Goal: Contribute content: Contribute content

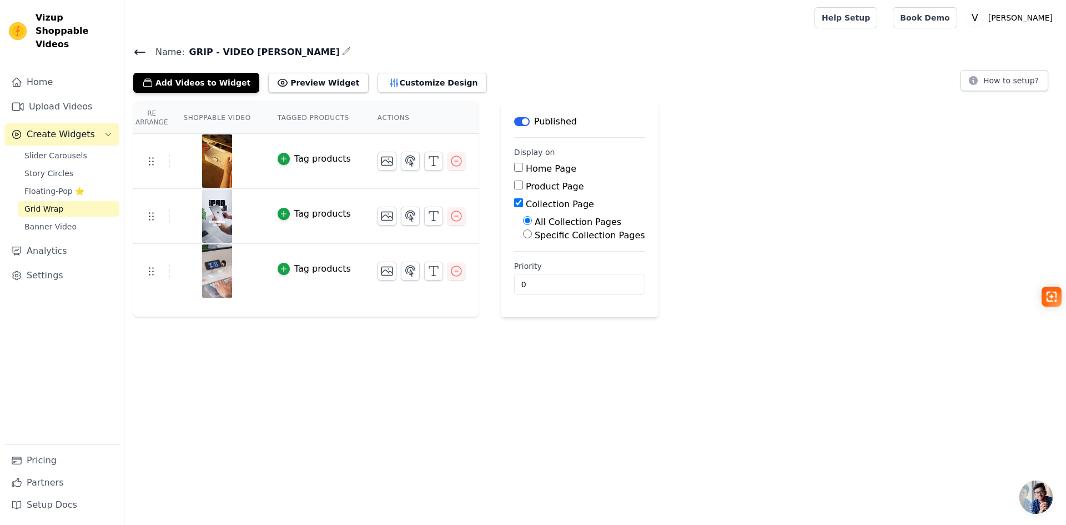
click at [144, 53] on icon at bounding box center [139, 52] width 13 height 13
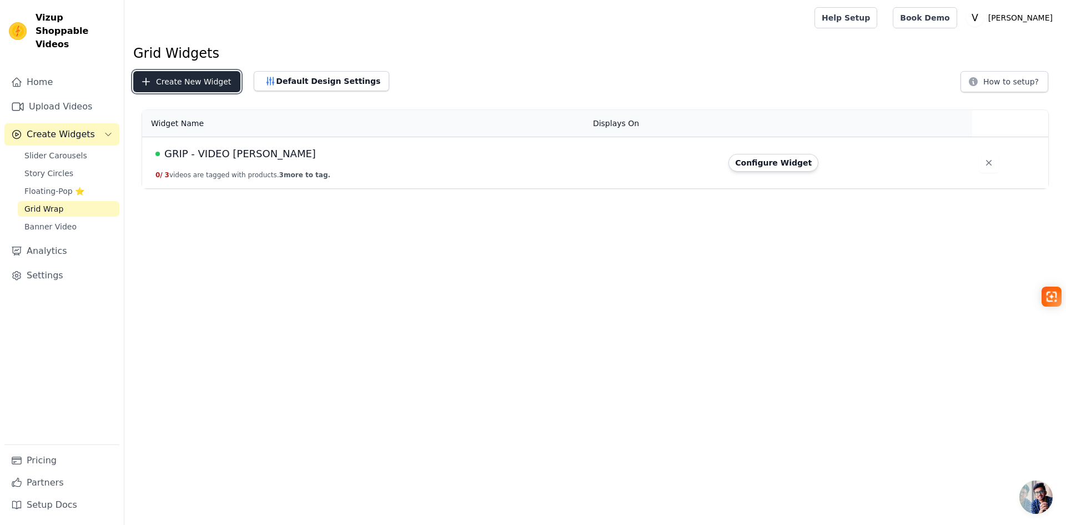
click at [167, 81] on button "Create New Widget" at bounding box center [186, 81] width 107 height 21
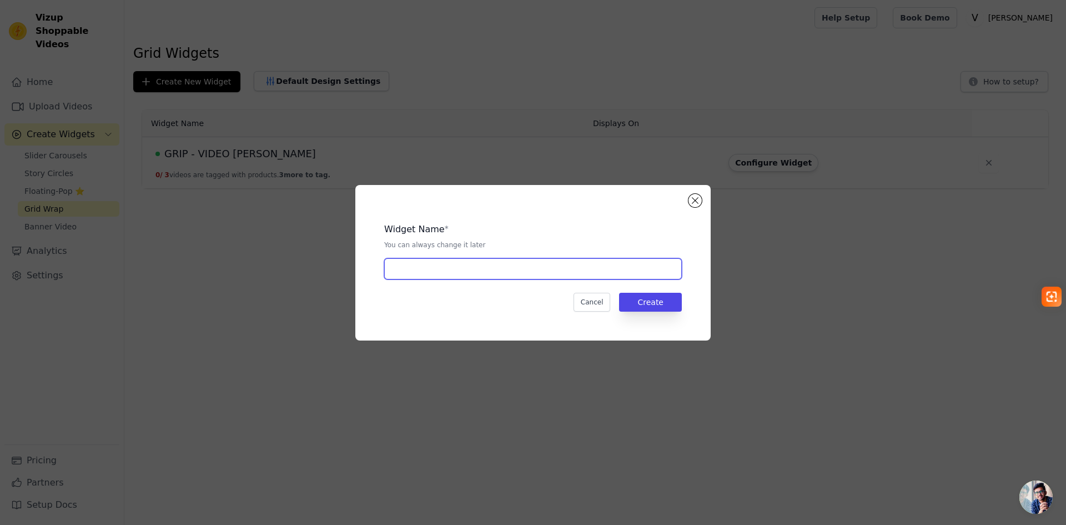
click at [471, 268] on input "text" at bounding box center [533, 268] width 298 height 21
drag, startPoint x: 472, startPoint y: 272, endPoint x: 420, endPoint y: 273, distance: 52.2
click at [420, 273] on input "[PERSON_NAME] - power TRAVEL" at bounding box center [533, 268] width 298 height 21
type input "[PERSON_NAME] - POWER TRAVEL"
click at [669, 304] on button "Create" at bounding box center [650, 302] width 63 height 19
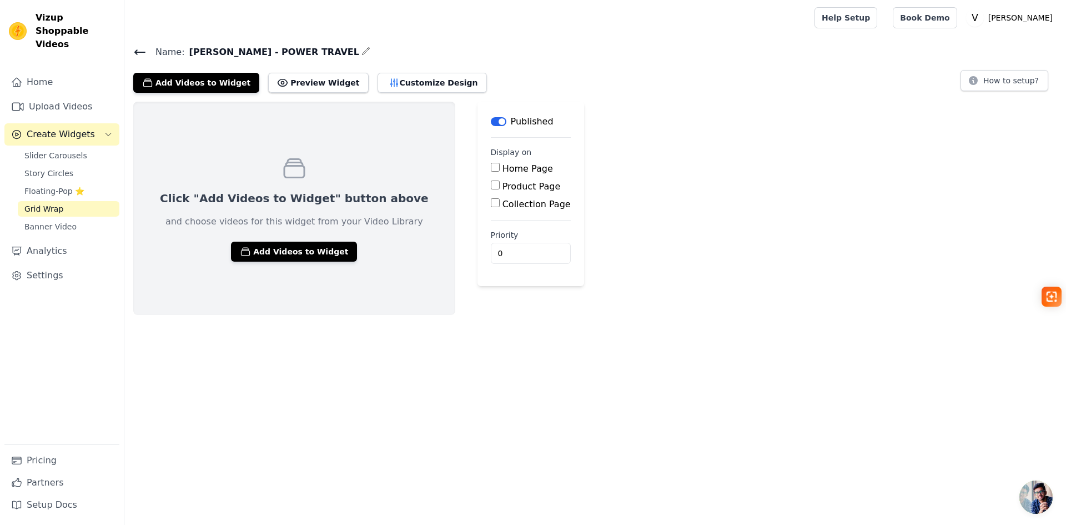
click at [491, 208] on div "Collection Page" at bounding box center [531, 204] width 80 height 13
click at [491, 204] on input "Collection Page" at bounding box center [495, 202] width 9 height 9
checkbox input "true"
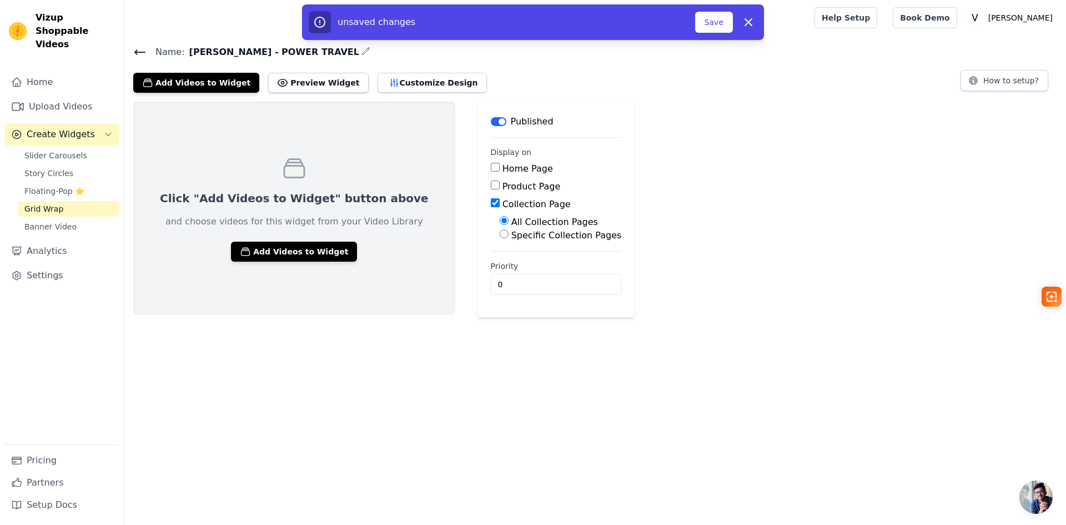
click at [500, 237] on input "Specific Collection Pages" at bounding box center [504, 233] width 9 height 9
radio input "true"
click at [289, 258] on button "Add Videos to Widget" at bounding box center [294, 252] width 126 height 20
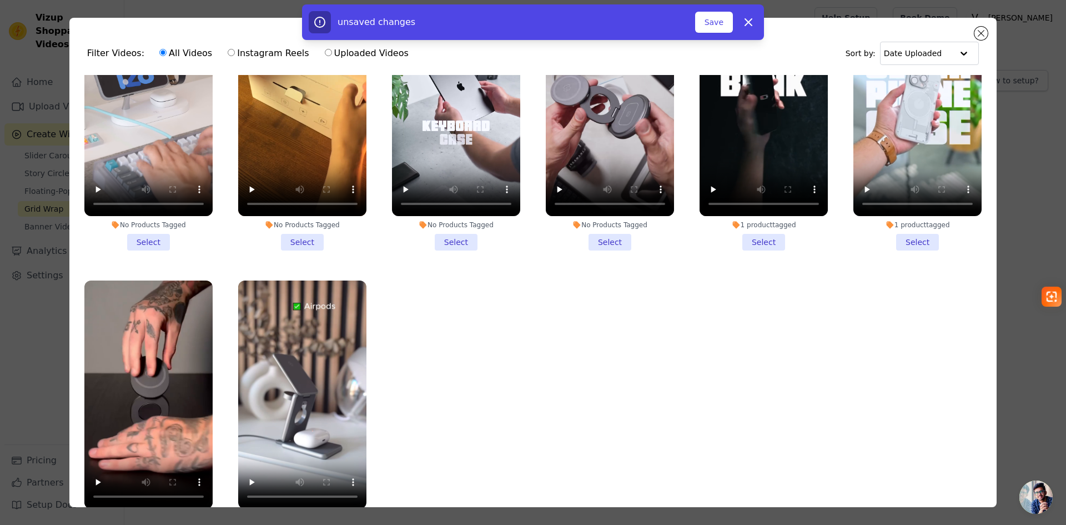
scroll to position [4, 0]
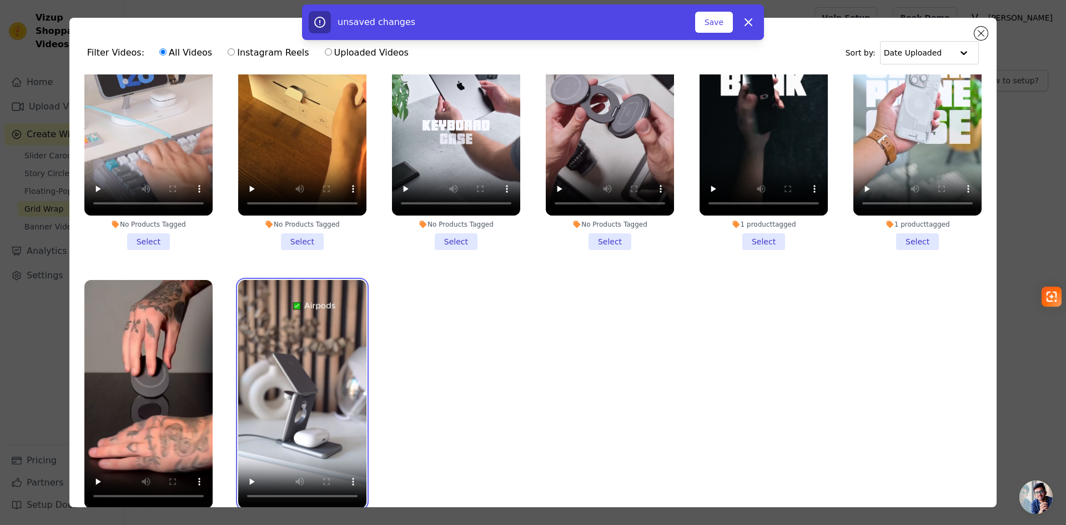
click at [332, 350] on video at bounding box center [302, 394] width 128 height 228
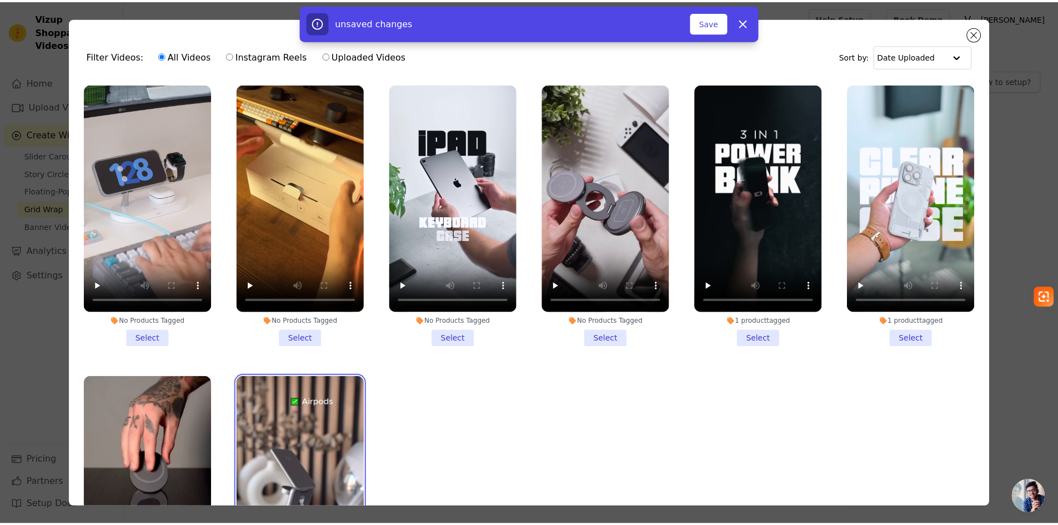
scroll to position [0, 0]
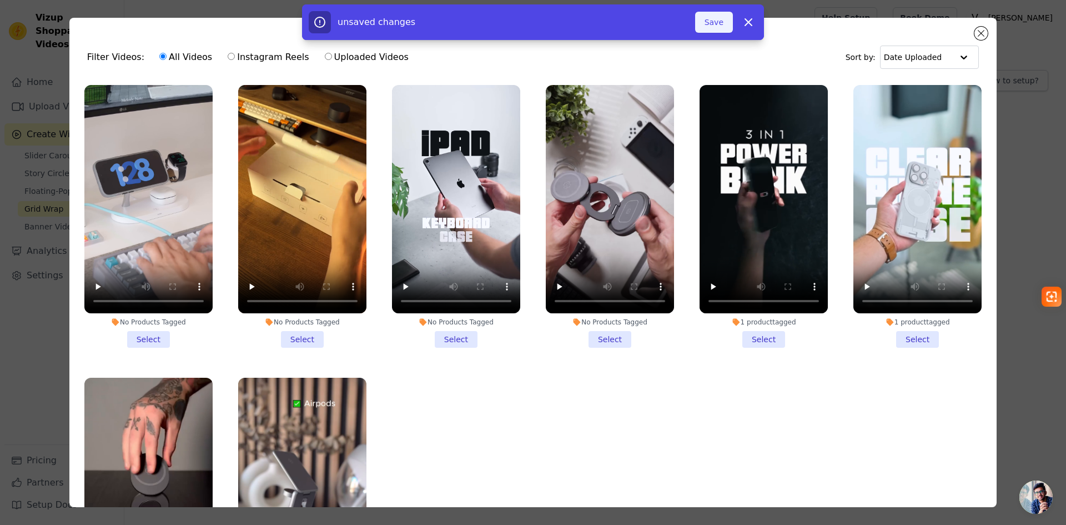
click at [718, 22] on button "Save" at bounding box center [714, 22] width 38 height 21
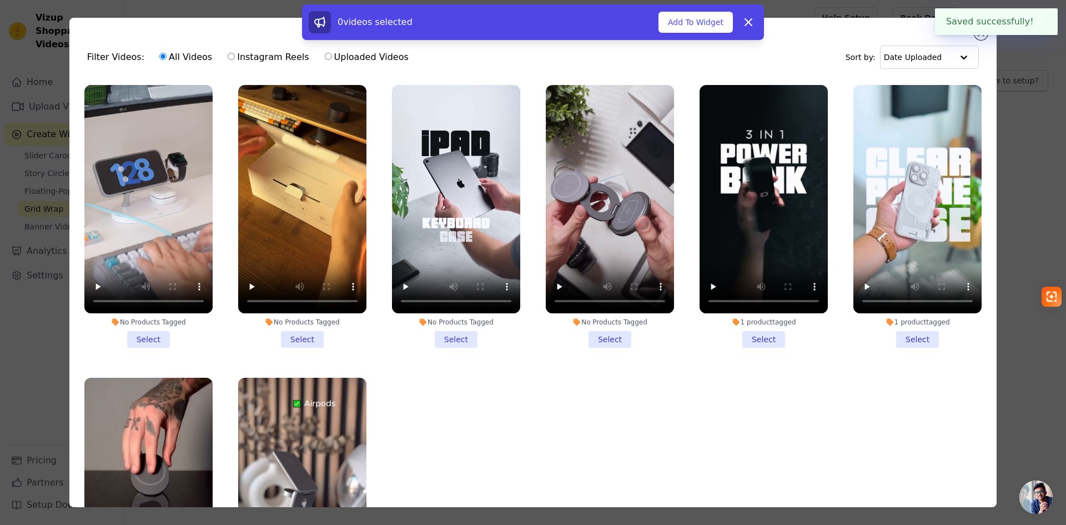
click at [980, 37] on div "0 videos selected Add To Widget Dismiss" at bounding box center [533, 24] width 1066 height 40
click at [750, 20] on icon at bounding box center [748, 22] width 13 height 13
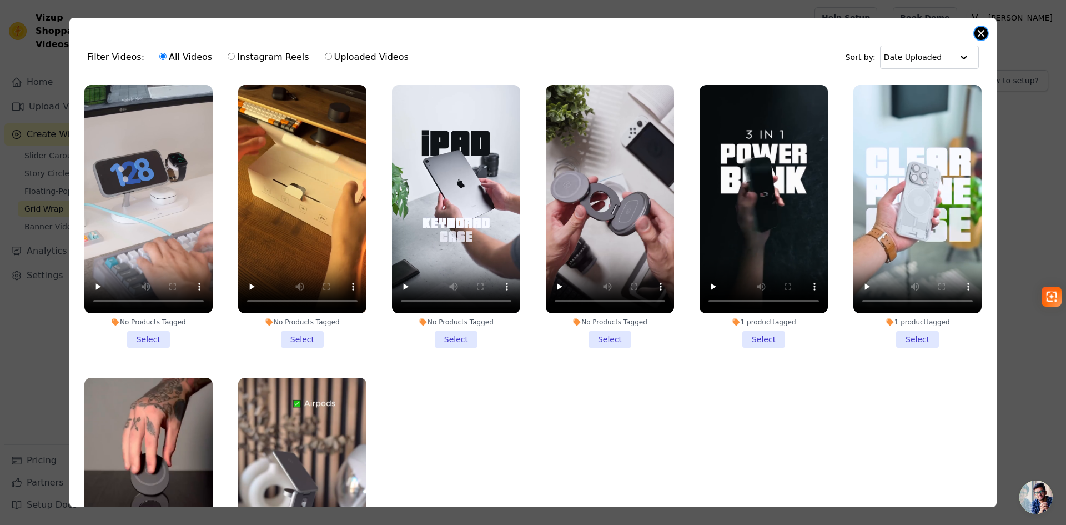
click at [983, 33] on button "Close modal" at bounding box center [981, 33] width 13 height 13
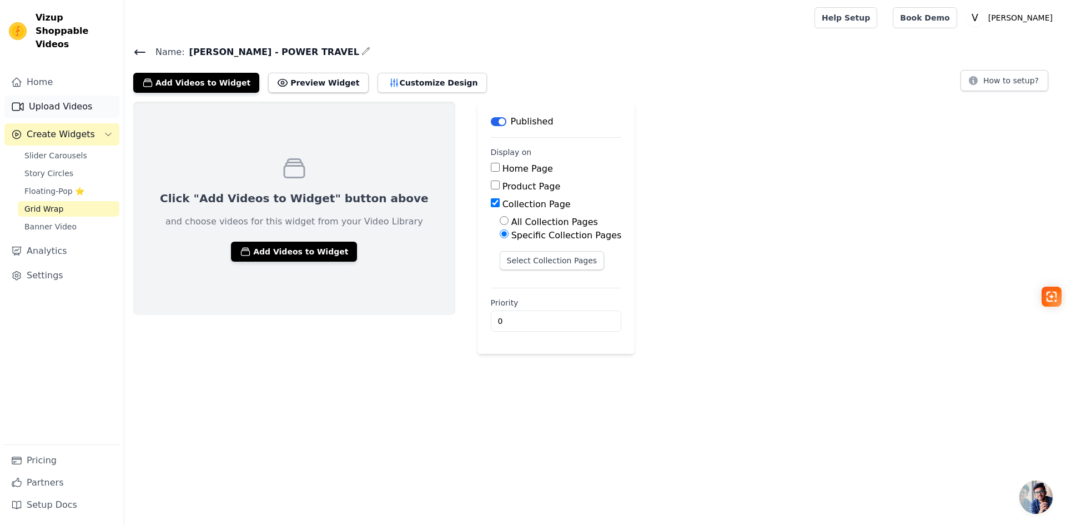
click at [45, 96] on link "Upload Videos" at bounding box center [61, 107] width 115 height 22
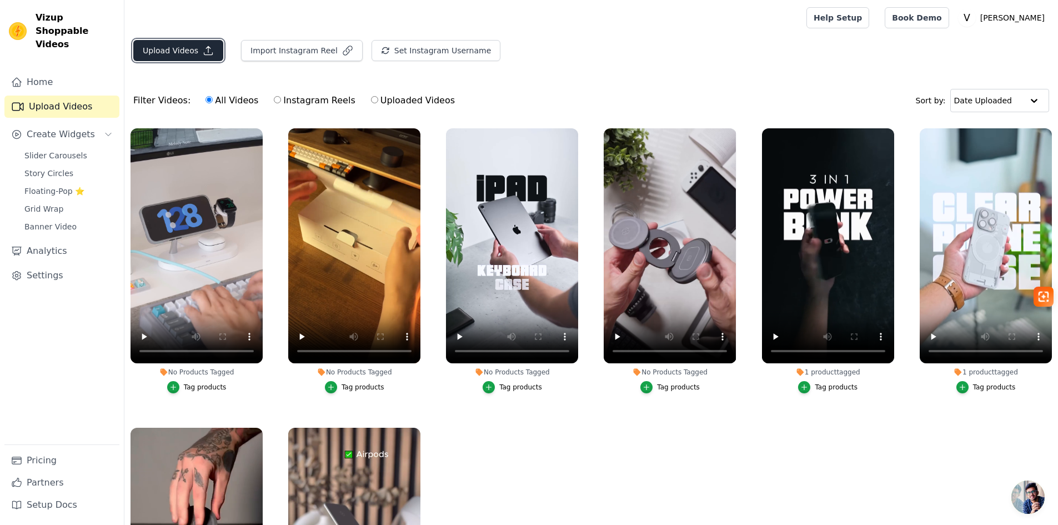
click at [191, 51] on button "Upload Videos" at bounding box center [178, 50] width 90 height 21
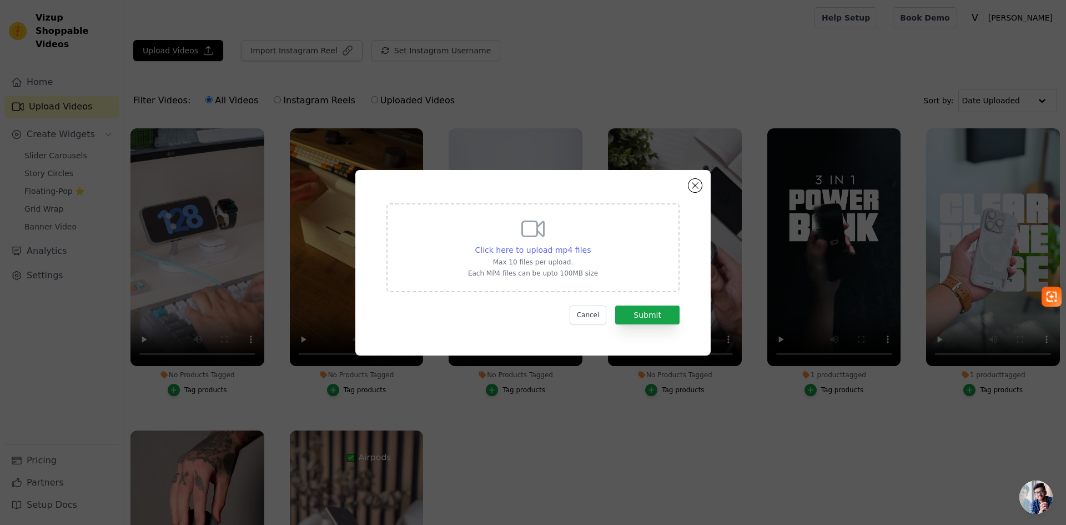
click at [550, 253] on span "Click here to upload mp4 files" at bounding box center [533, 249] width 116 height 9
click at [590, 244] on input "Click here to upload mp4 files Max 10 files per upload. Each MP4 files can be u…" at bounding box center [590, 244] width 1 height 1
type input "C:\fakepath\[DOMAIN_NAME]_AQOfoK5CXPPCRZ8uBsTwTvZNMY-e4-EpVSt0JBf0dG5d83a1LYn8P…"
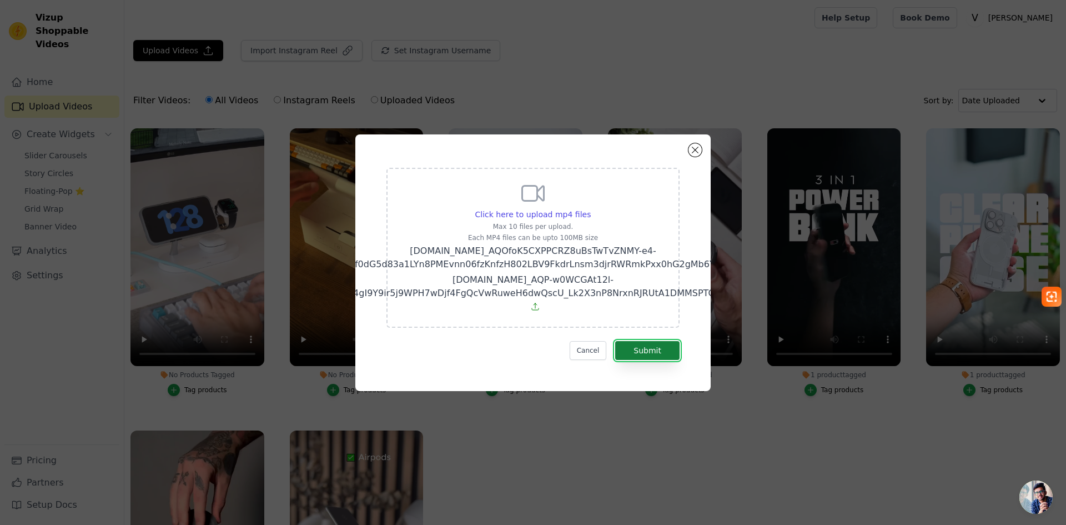
click at [646, 345] on button "Submit" at bounding box center [647, 350] width 64 height 19
